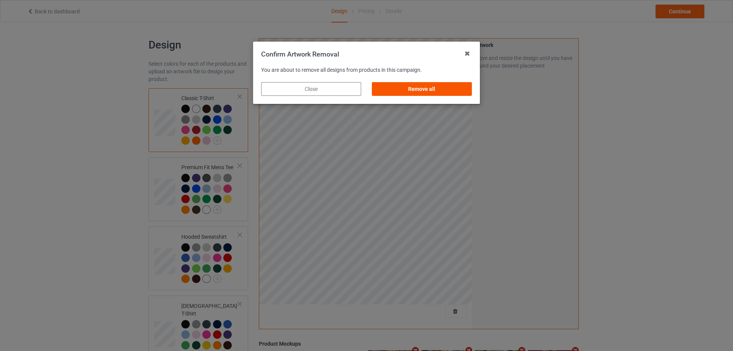
click at [461, 95] on div "Remove all" at bounding box center [422, 89] width 100 height 14
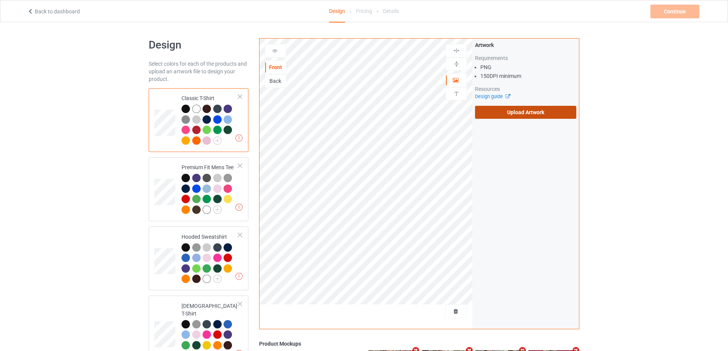
click at [516, 110] on label "Upload Artwork" at bounding box center [525, 112] width 101 height 13
click at [0, 0] on input "Upload Artwork" at bounding box center [0, 0] width 0 height 0
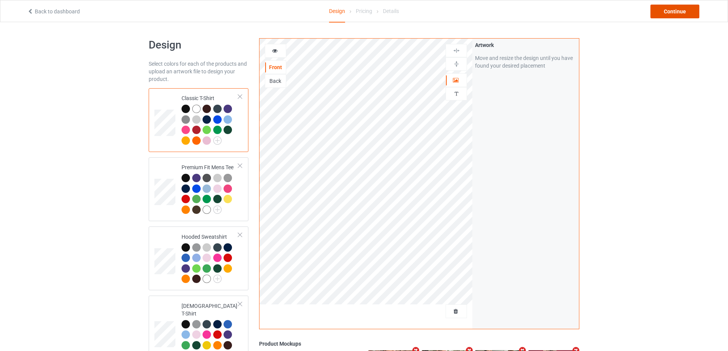
click at [673, 15] on div "Continue" at bounding box center [674, 12] width 49 height 14
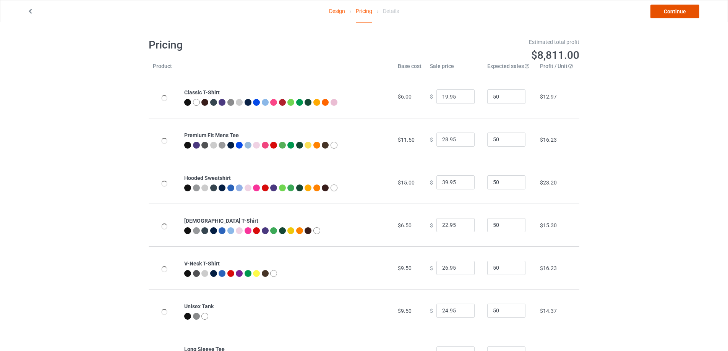
click at [673, 15] on link "Continue" at bounding box center [674, 12] width 49 height 14
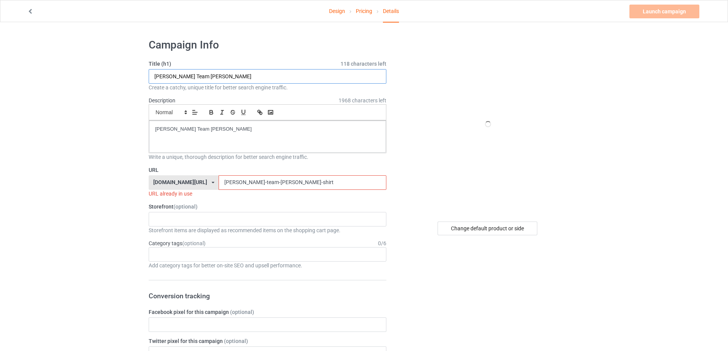
paste input "[PERSON_NAME] and [PERSON_NAME] s"
type input "[PERSON_NAME] and [PERSON_NAME] shirt"
drag, startPoint x: 246, startPoint y: 138, endPoint x: 60, endPoint y: 110, distance: 188.9
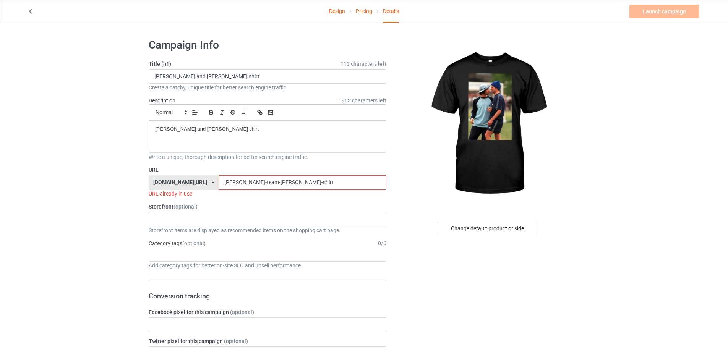
drag, startPoint x: 301, startPoint y: 184, endPoint x: 131, endPoint y: 173, distance: 170.7
paste input "[PERSON_NAME]-and-[PERSON_NAME]"
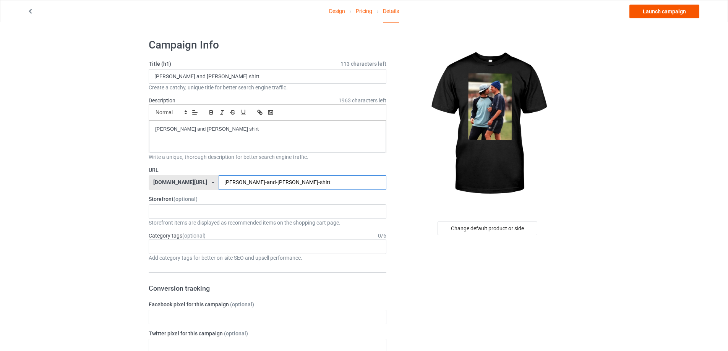
type input "[PERSON_NAME]-and-[PERSON_NAME]-shirt"
click at [673, 17] on link "Launch campaign" at bounding box center [664, 12] width 70 height 14
